Goal: Complete application form: Complete application form

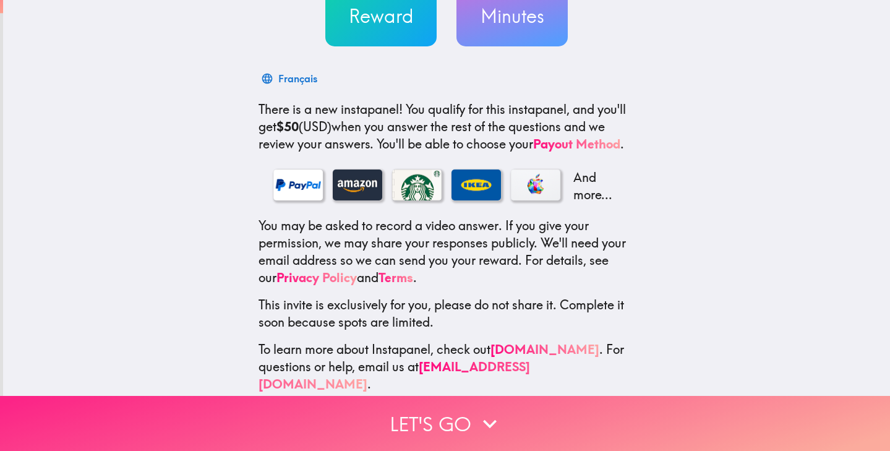
scroll to position [144, 0]
click at [444, 418] on button "Let's go" at bounding box center [445, 423] width 890 height 55
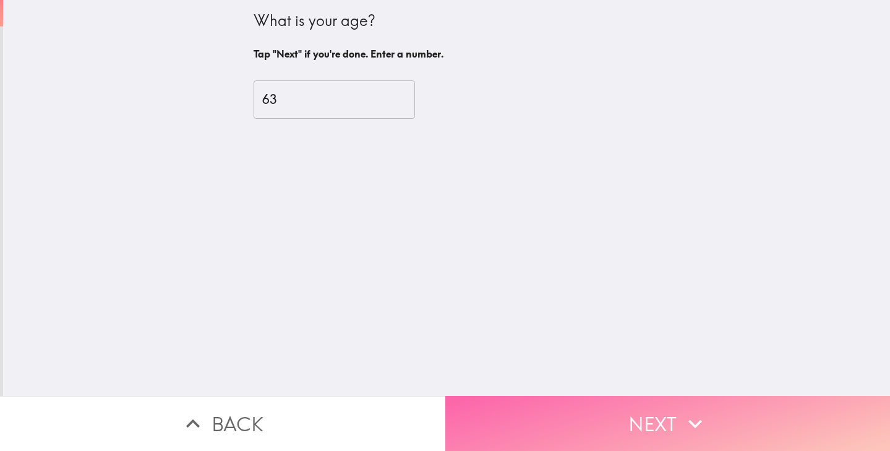
click at [664, 429] on button "Next" at bounding box center [669, 423] width 446 height 55
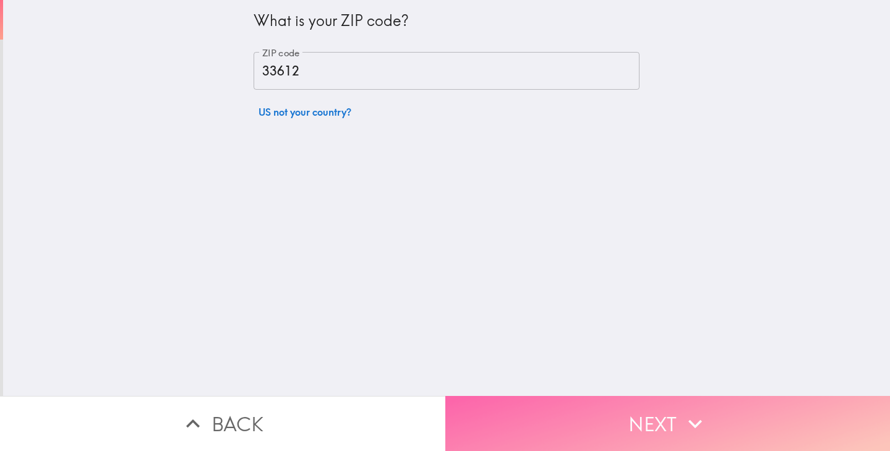
click at [664, 429] on button "Next" at bounding box center [669, 423] width 446 height 55
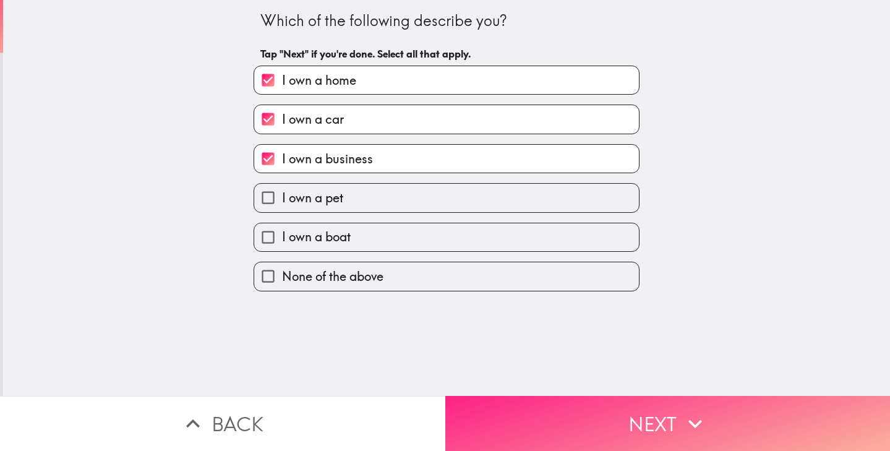
click at [664, 430] on button "Next" at bounding box center [669, 423] width 446 height 55
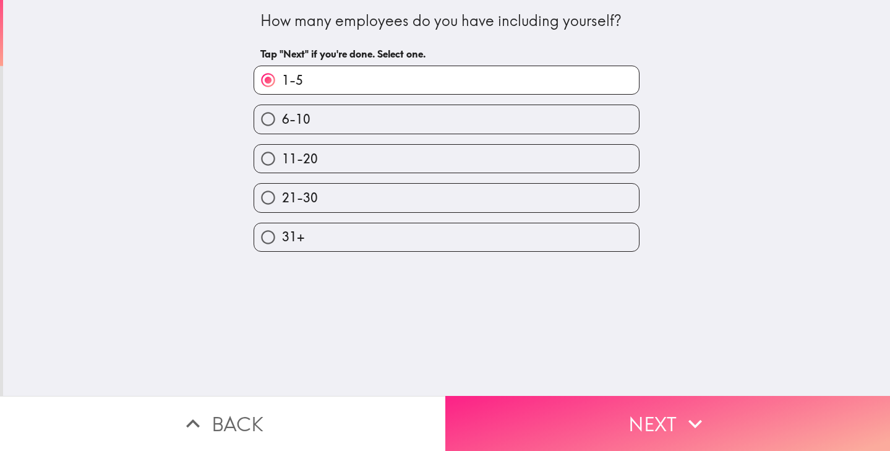
click at [664, 429] on button "Next" at bounding box center [669, 423] width 446 height 55
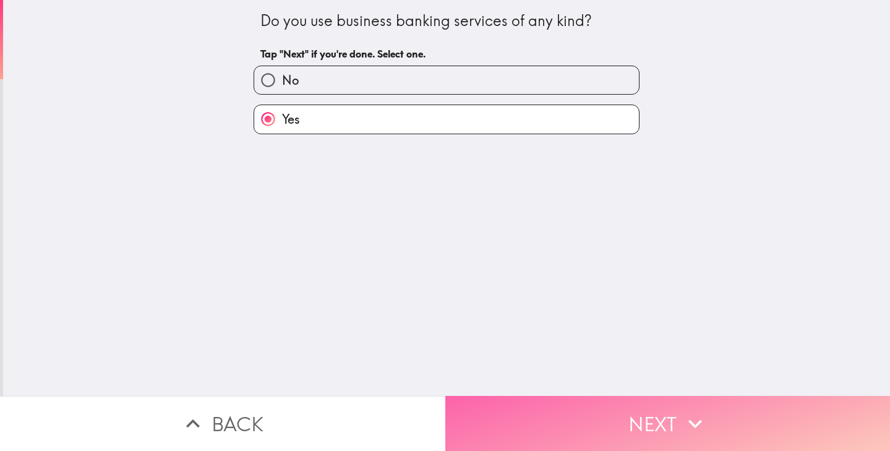
click at [664, 429] on button "Next" at bounding box center [669, 423] width 446 height 55
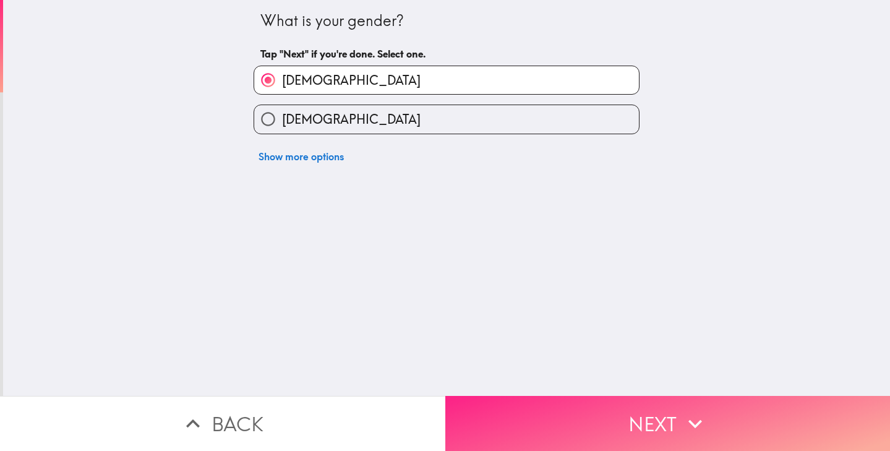
click at [664, 429] on button "Next" at bounding box center [669, 423] width 446 height 55
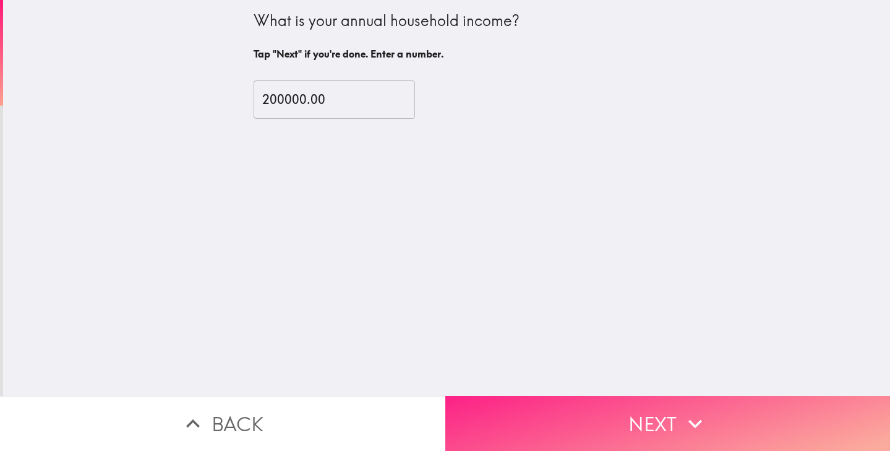
click at [664, 429] on button "Next" at bounding box center [669, 423] width 446 height 55
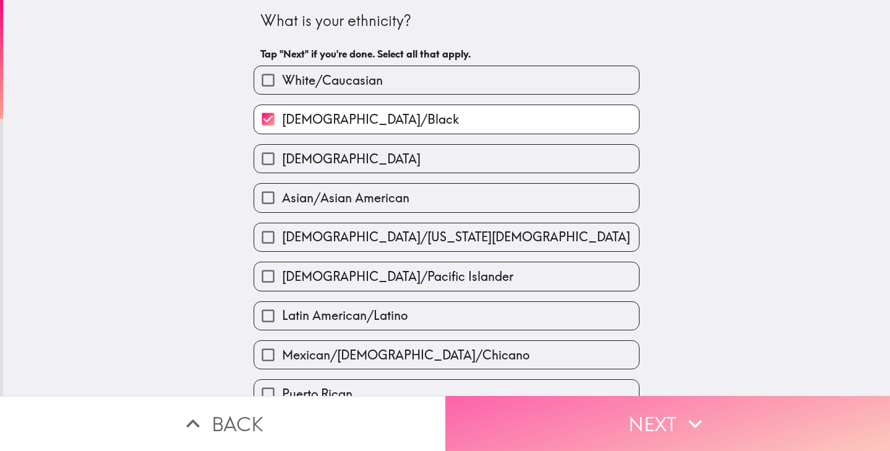
click at [664, 429] on button "Next" at bounding box center [669, 423] width 446 height 55
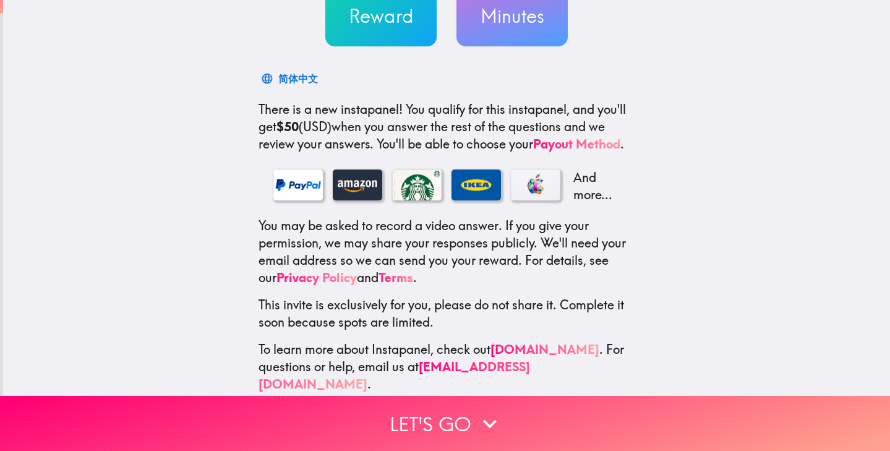
scroll to position [144, 0]
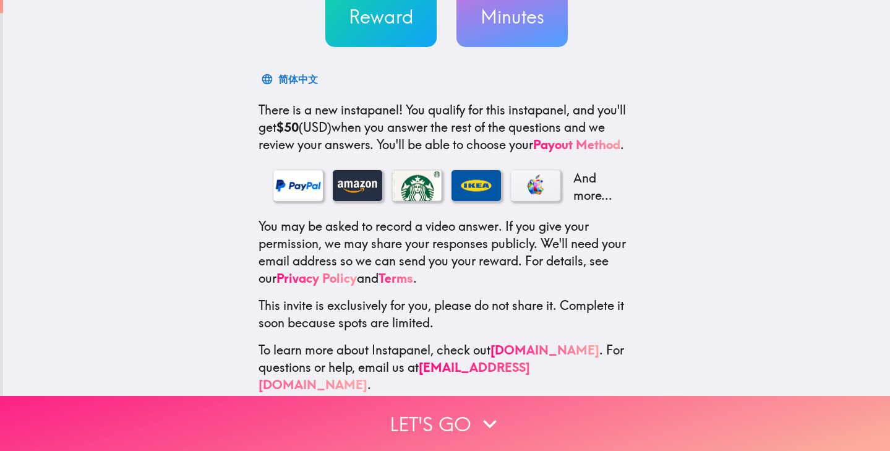
click at [408, 426] on button "Let's go" at bounding box center [445, 423] width 890 height 55
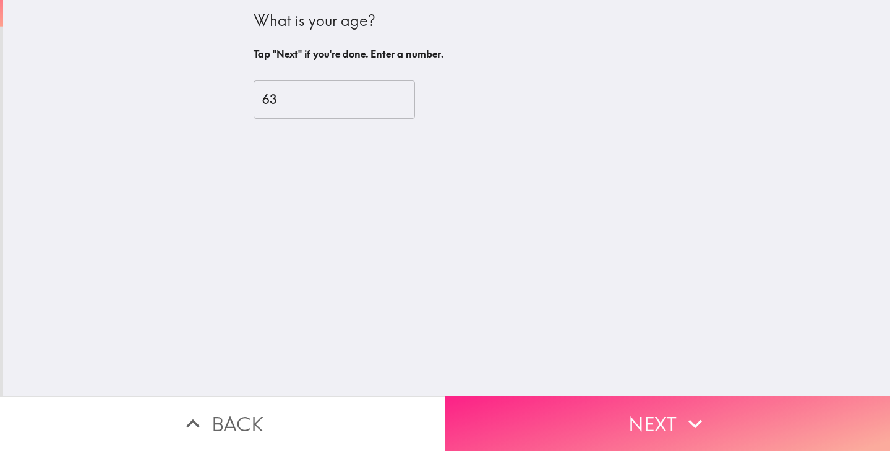
click at [623, 414] on button "Next" at bounding box center [669, 423] width 446 height 55
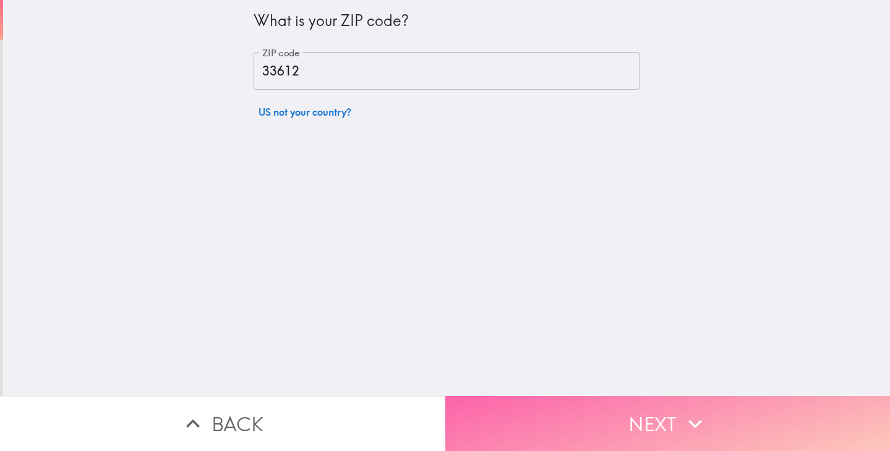
click at [623, 414] on button "Next" at bounding box center [669, 423] width 446 height 55
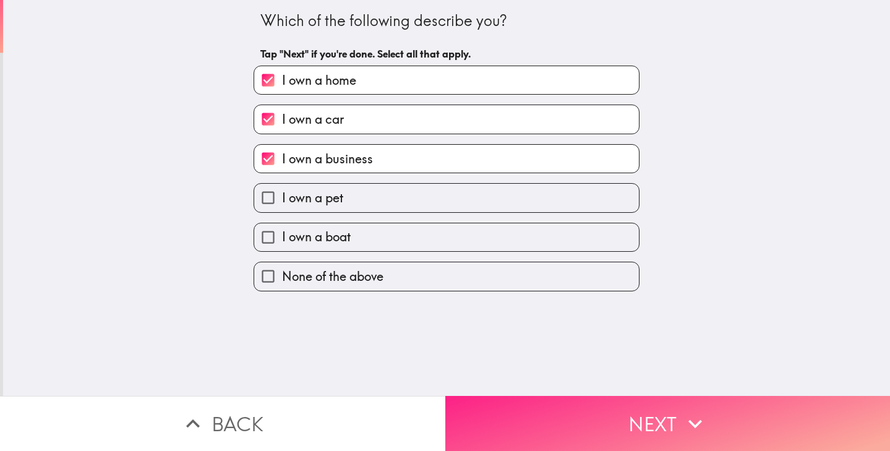
click at [623, 414] on button "Next" at bounding box center [669, 423] width 446 height 55
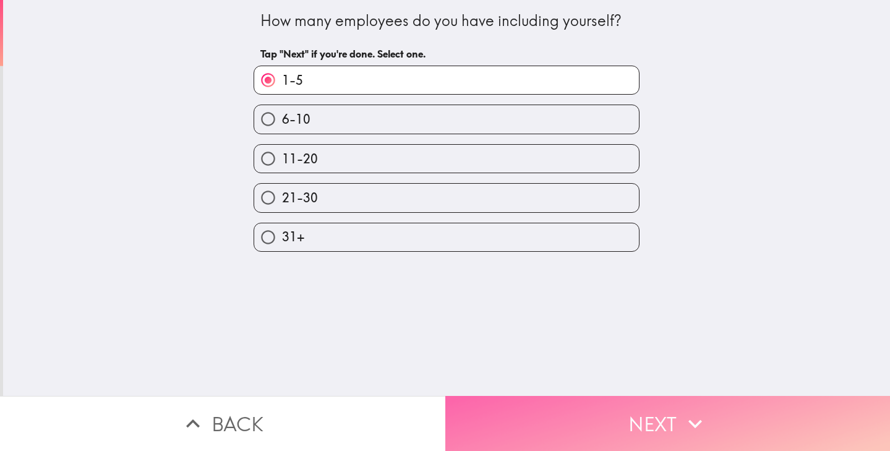
click at [623, 414] on button "Next" at bounding box center [669, 423] width 446 height 55
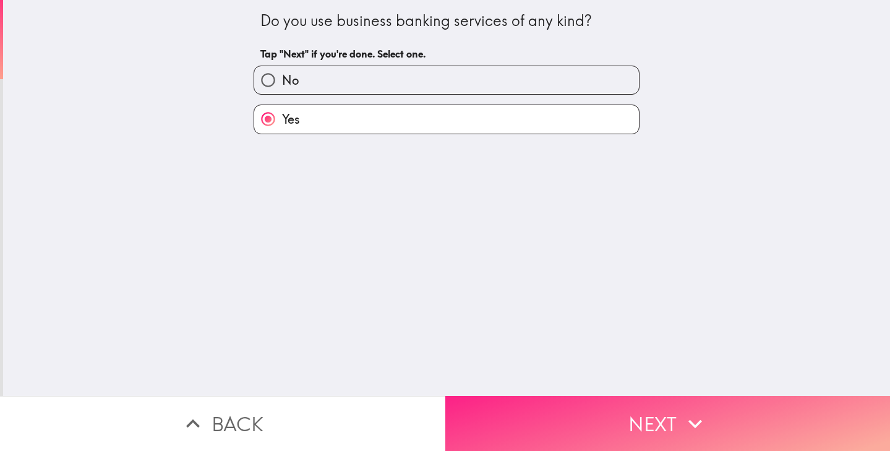
click at [623, 414] on button "Next" at bounding box center [669, 423] width 446 height 55
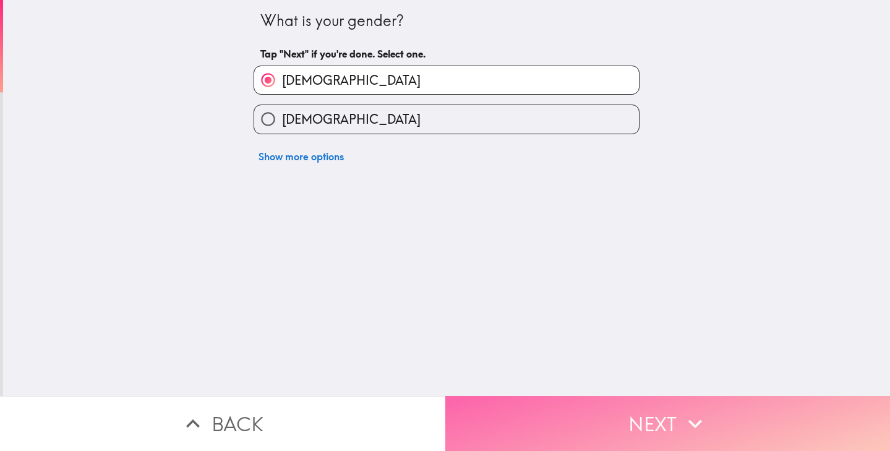
click at [623, 415] on button "Next" at bounding box center [669, 423] width 446 height 55
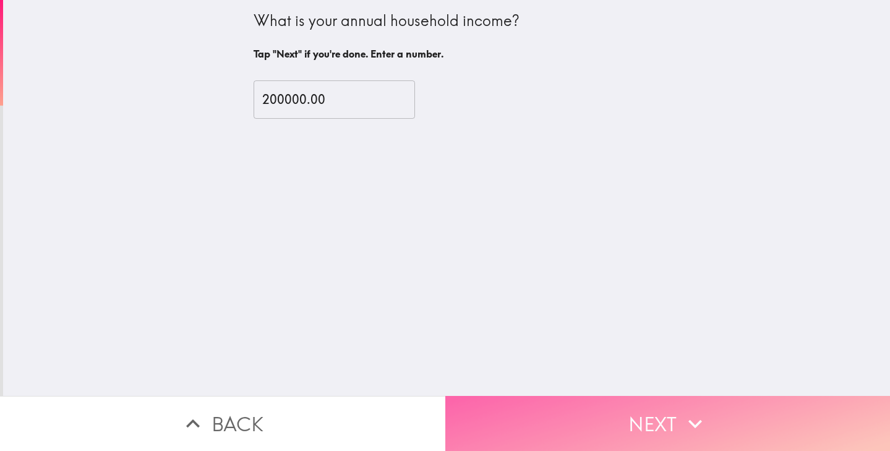
click at [623, 413] on button "Next" at bounding box center [669, 423] width 446 height 55
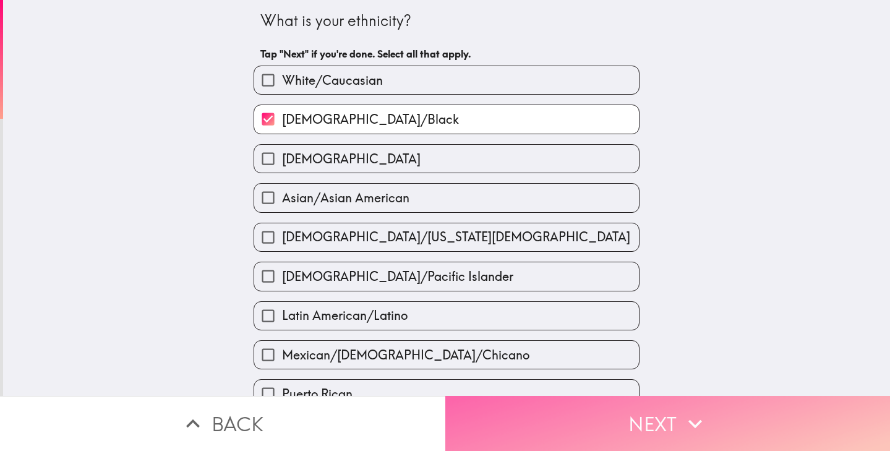
click at [623, 410] on button "Next" at bounding box center [669, 423] width 446 height 55
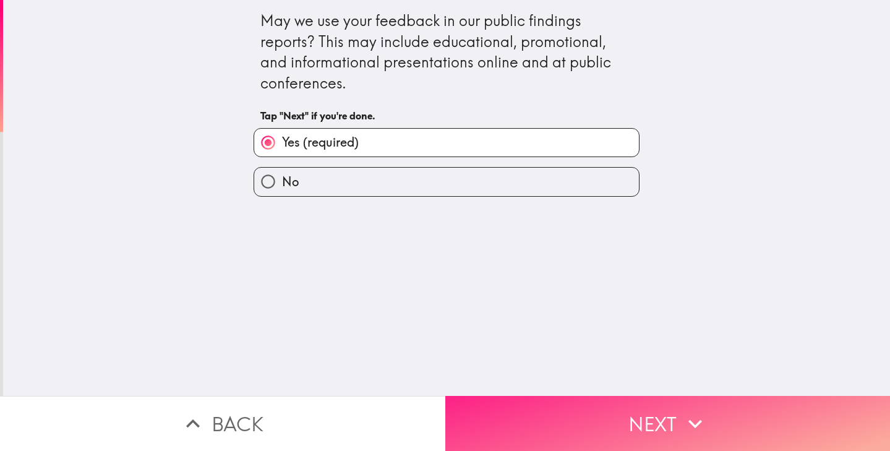
click at [623, 416] on button "Next" at bounding box center [669, 423] width 446 height 55
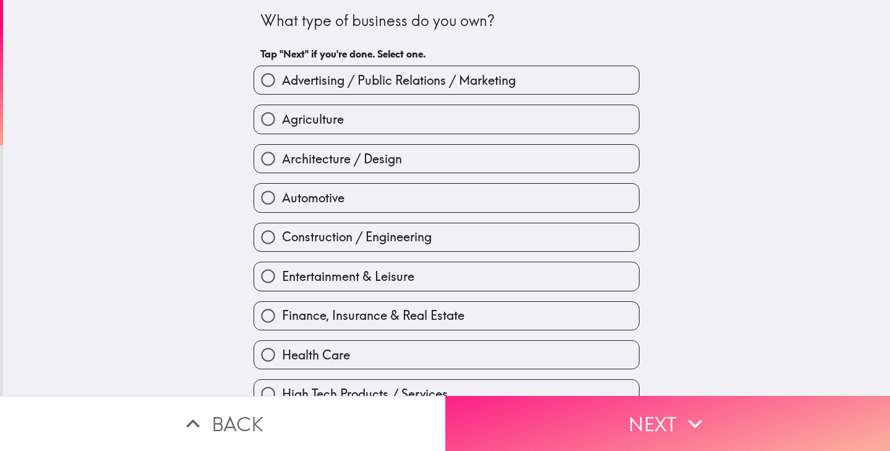
click at [623, 416] on button "Next" at bounding box center [669, 423] width 446 height 55
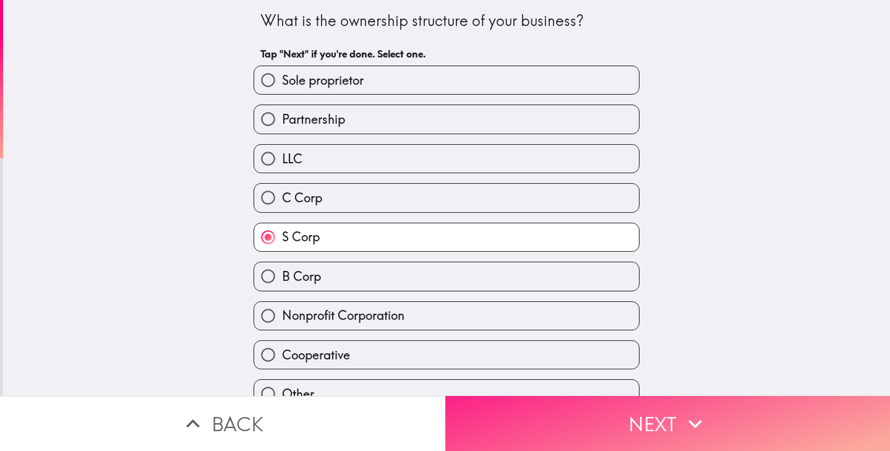
click at [617, 411] on button "Next" at bounding box center [669, 423] width 446 height 55
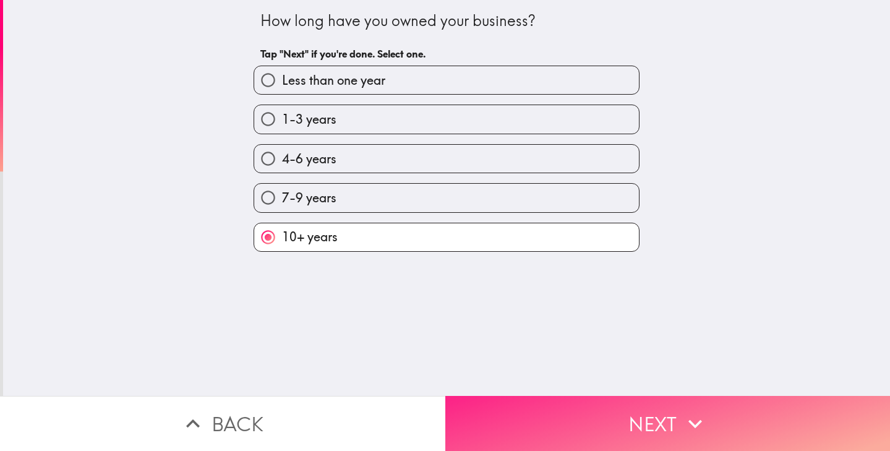
click at [617, 411] on button "Next" at bounding box center [669, 423] width 446 height 55
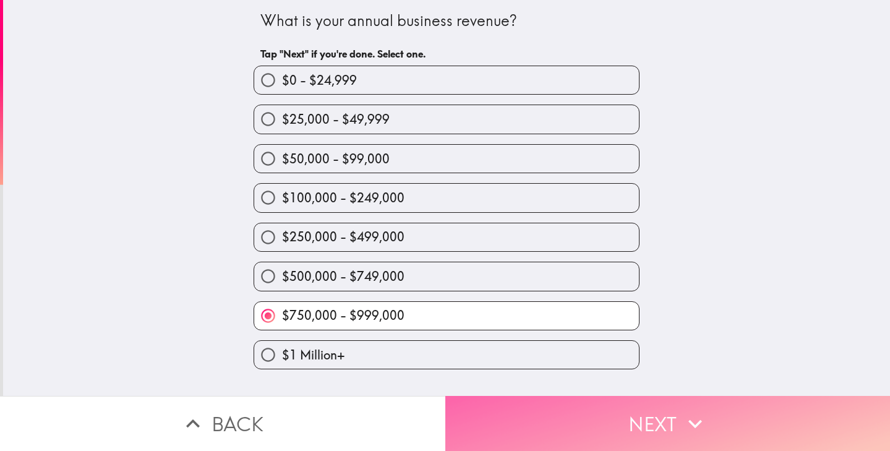
click at [617, 411] on button "Next" at bounding box center [669, 423] width 446 height 55
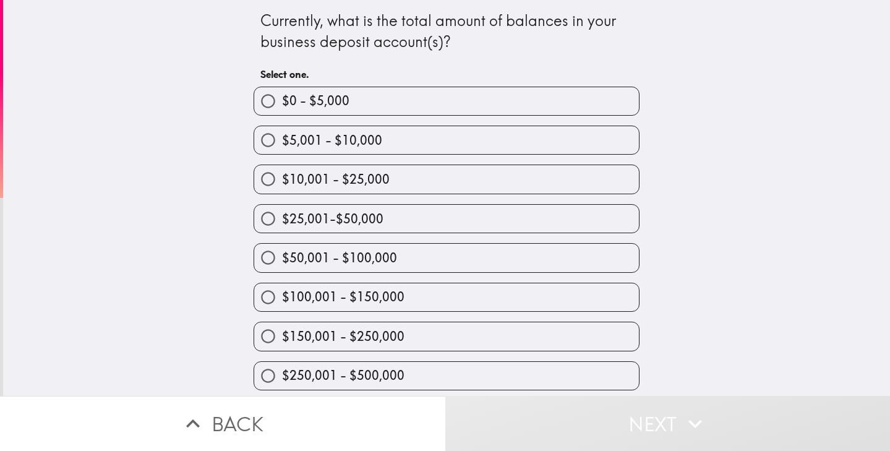
click at [267, 145] on input "$5,001 - $10,000" at bounding box center [268, 140] width 28 height 28
radio input "true"
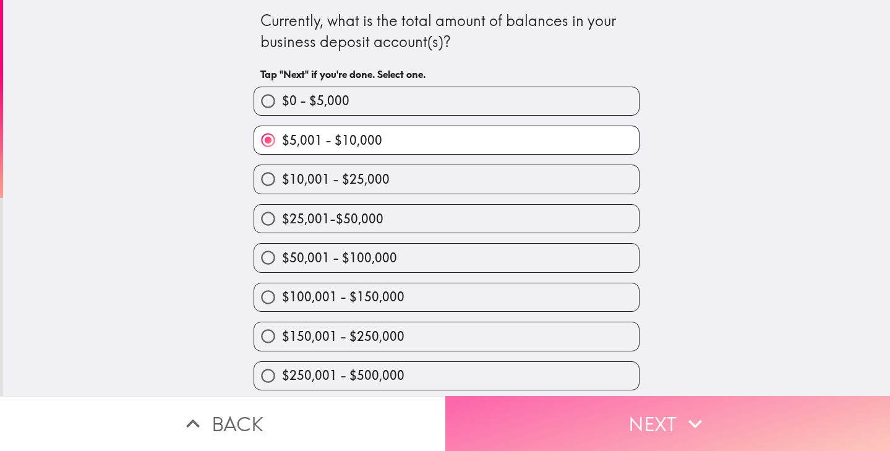
click at [614, 433] on button "Next" at bounding box center [669, 423] width 446 height 55
